Goal: Task Accomplishment & Management: Manage account settings

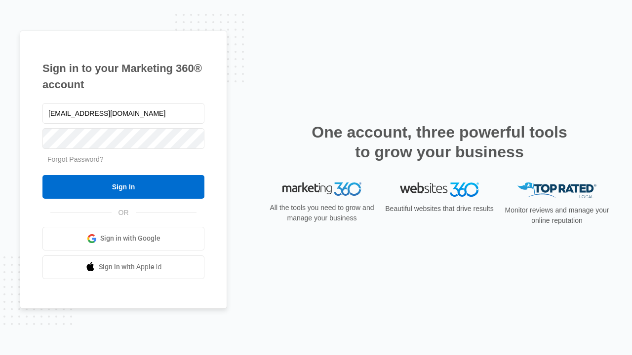
type input "[EMAIL_ADDRESS][DOMAIN_NAME]"
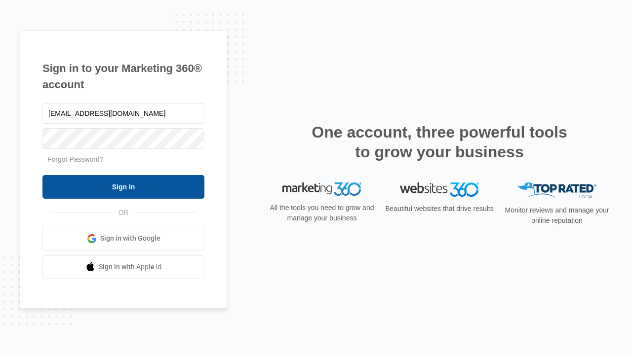
click at [123, 187] on input "Sign In" at bounding box center [123, 187] width 162 height 24
